Goal: Task Accomplishment & Management: Manage account settings

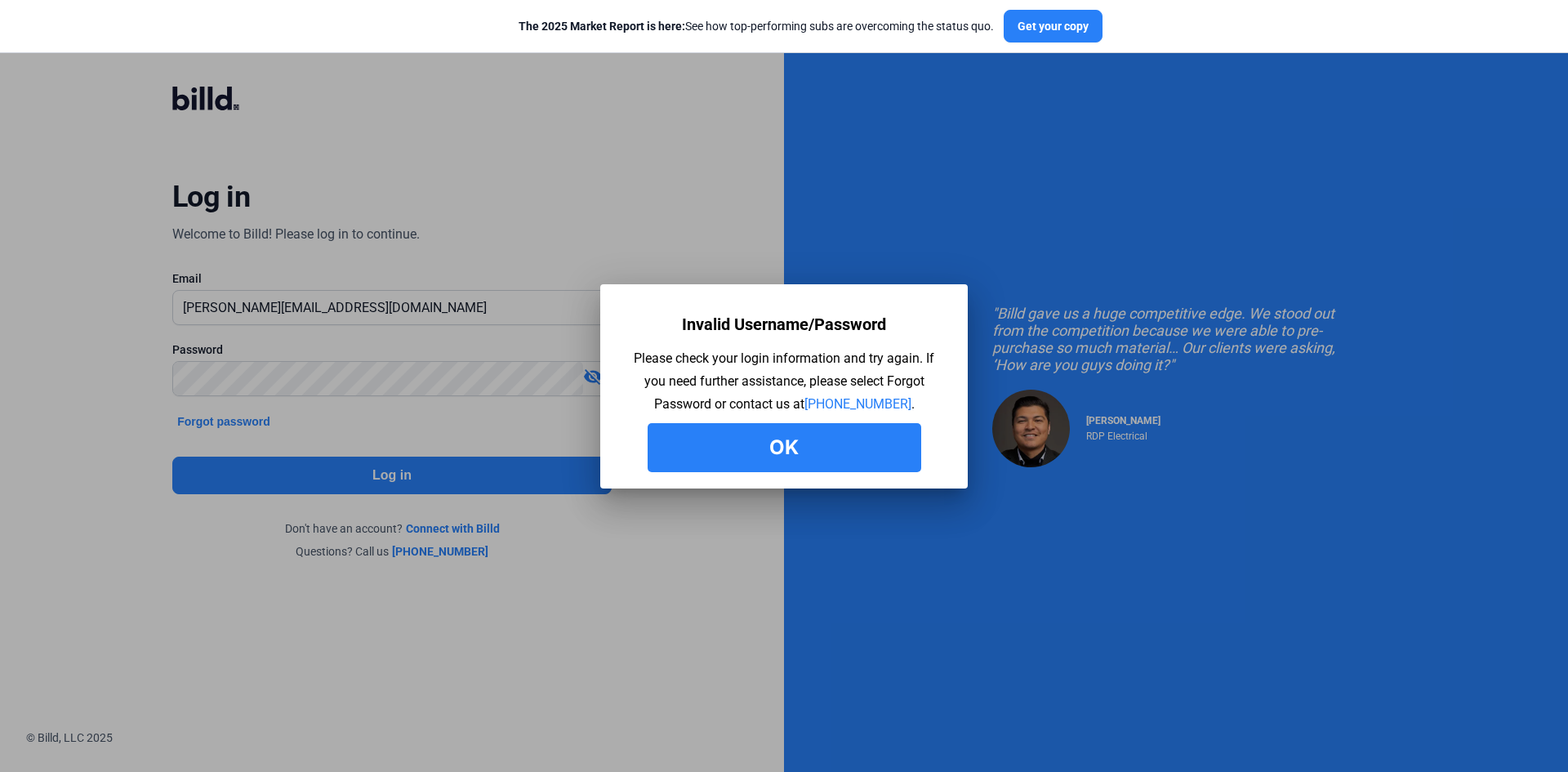
click at [801, 462] on button "Ok" at bounding box center [784, 447] width 273 height 49
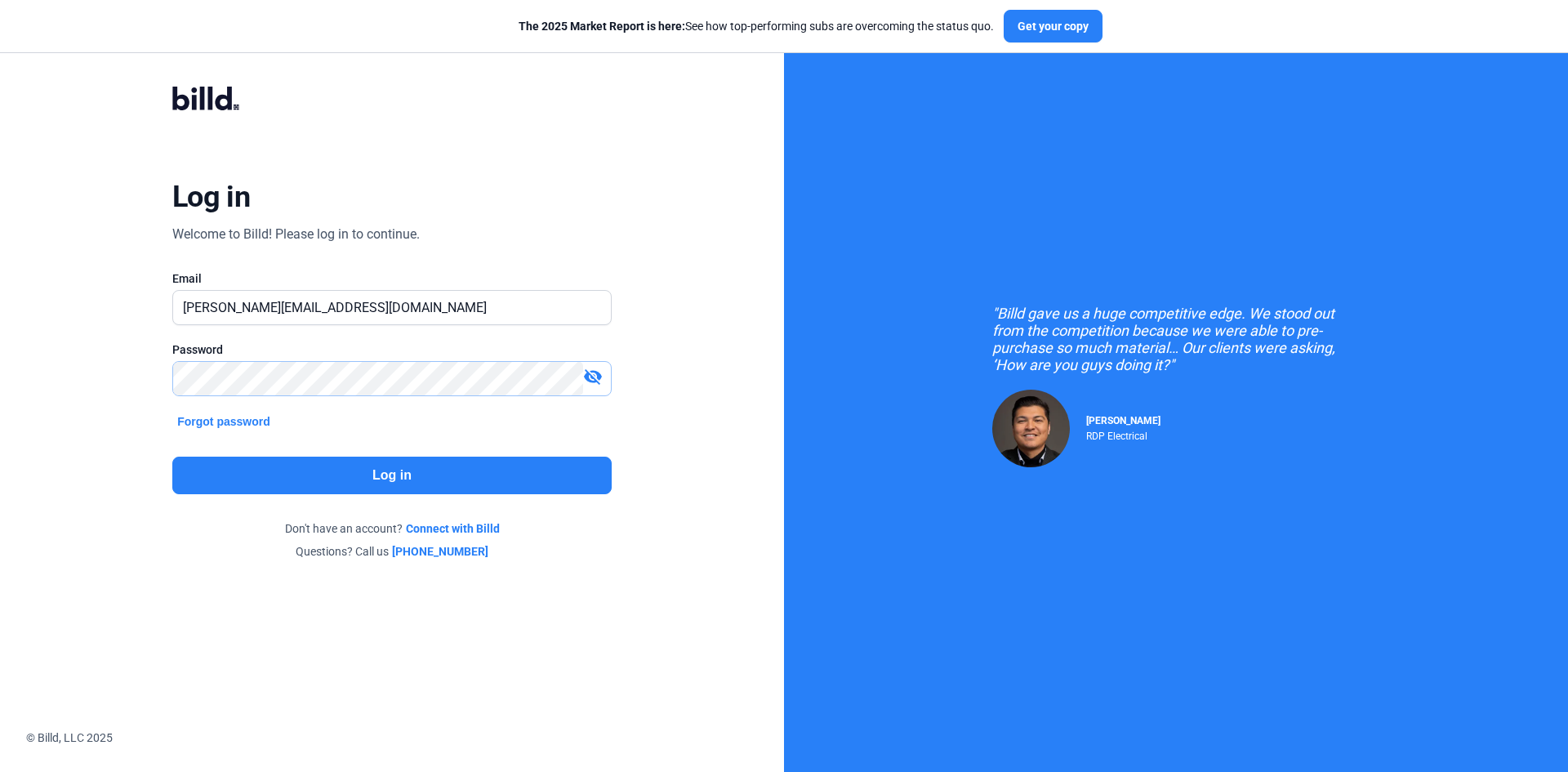
click at [103, 379] on div "Log in Welcome to Billd! Please log in to continue. Email [PERSON_NAME][EMAIL_A…" at bounding box center [392, 322] width 784 height 645
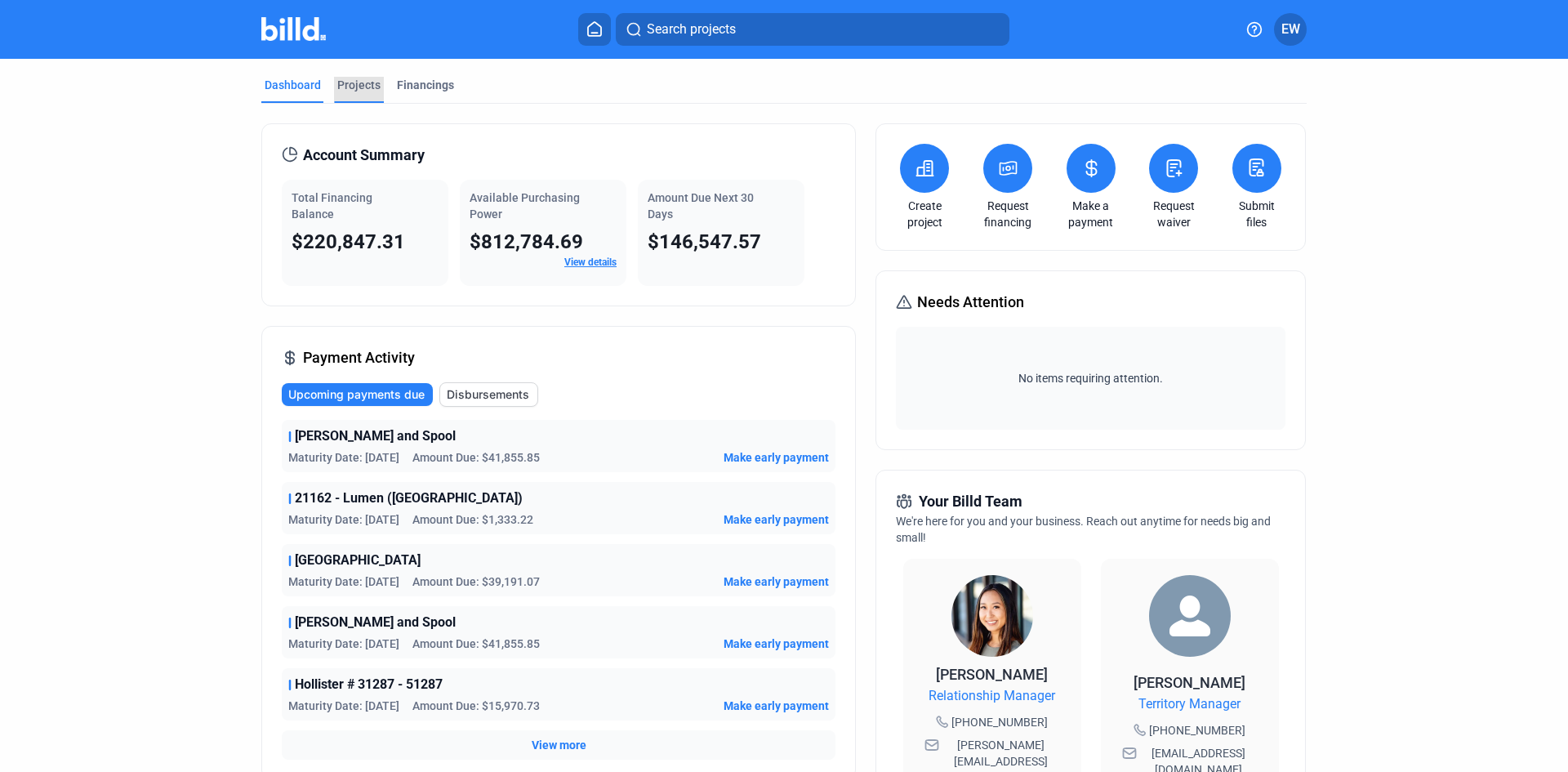
click at [348, 86] on div "Projects" at bounding box center [359, 84] width 44 height 17
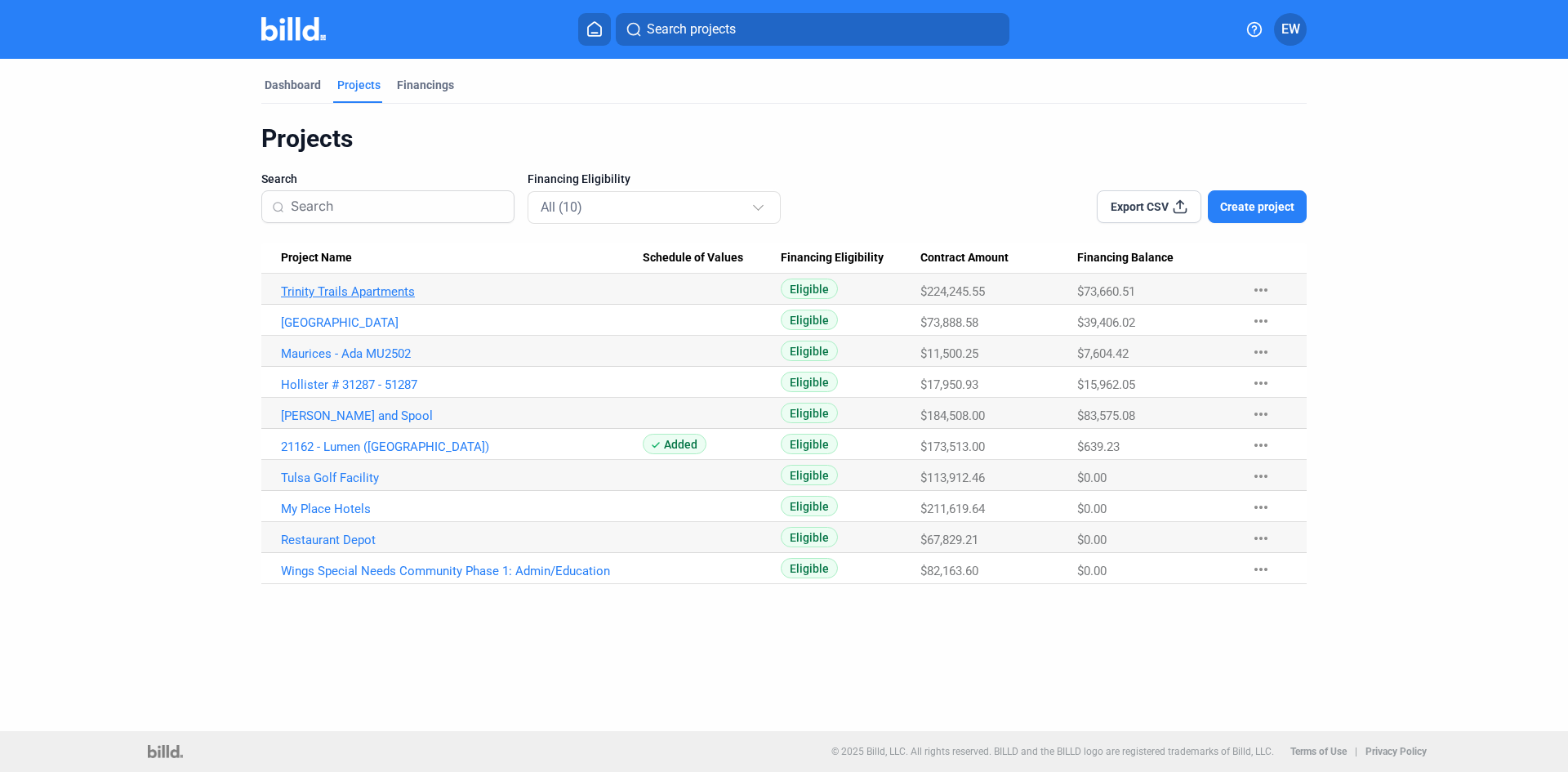
click at [345, 292] on link "Trinity Trails Apartments" at bounding box center [462, 292] width 362 height 15
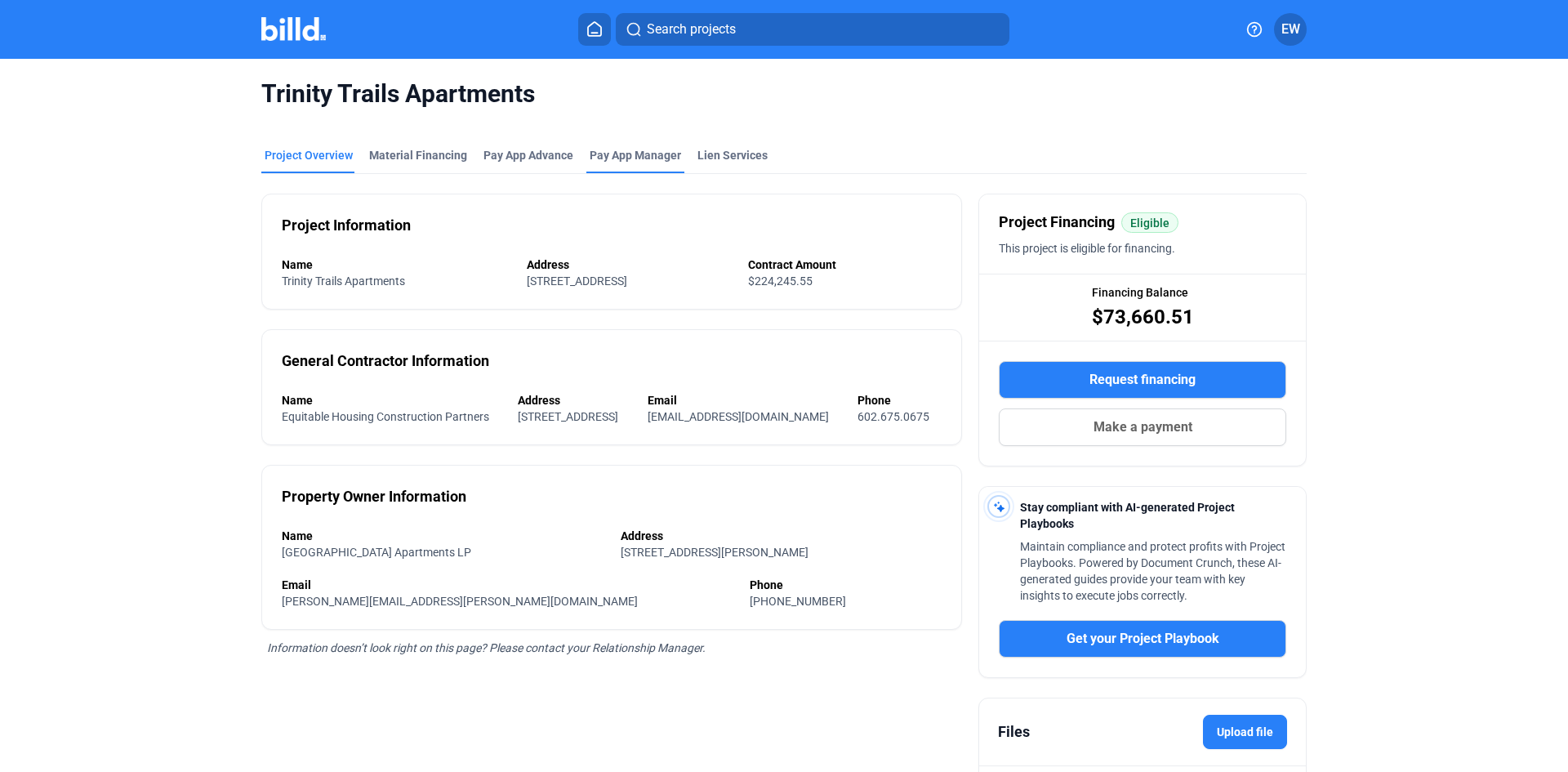
click at [600, 153] on span "Pay App Manager" at bounding box center [635, 155] width 91 height 17
